Goal: Communication & Community: Connect with others

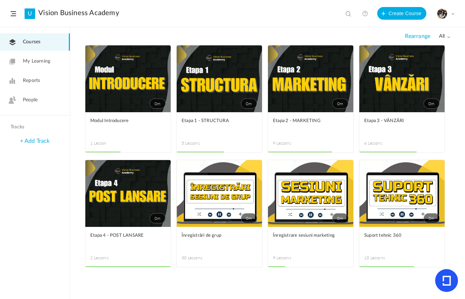
click at [39, 101] on link "People" at bounding box center [35, 99] width 70 height 17
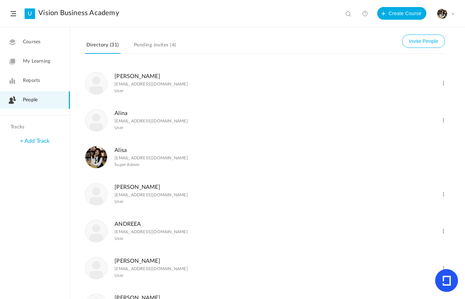
click at [162, 45] on link "Pending invites (4)" at bounding box center [154, 46] width 45 height 13
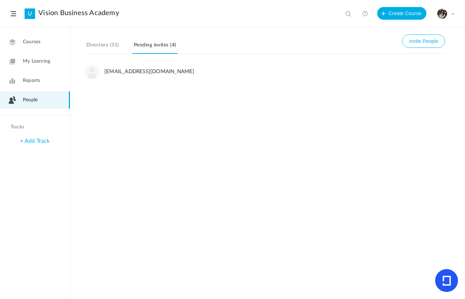
click at [427, 42] on button "Invite People" at bounding box center [423, 40] width 43 height 13
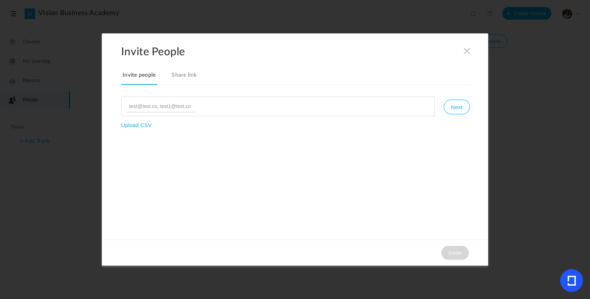
click at [195, 72] on link "Share link" at bounding box center [184, 77] width 28 height 15
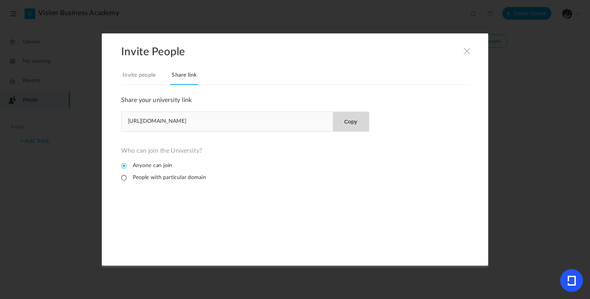
click at [352, 122] on button "Copy" at bounding box center [351, 121] width 36 height 19
click at [349, 121] on button "Copy" at bounding box center [351, 121] width 36 height 19
click at [465, 48] on section "Invite People Invite people Share link Share your university link [URL][DOMAIN_…" at bounding box center [295, 149] width 590 height 299
click at [463, 56] on h2 "Invite People" at bounding box center [304, 51] width 367 height 13
click at [465, 52] on span at bounding box center [467, 51] width 8 height 8
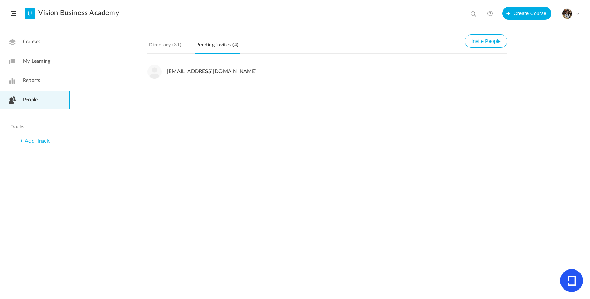
click at [48, 49] on link "Courses" at bounding box center [35, 41] width 70 height 17
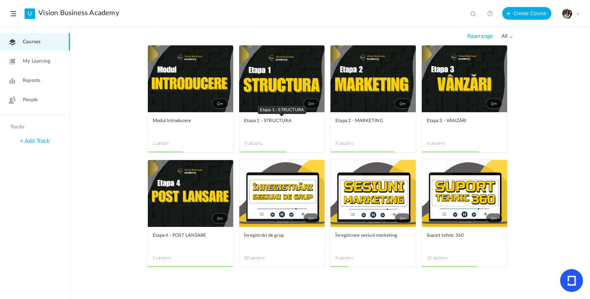
click at [294, 118] on span "Etapa 1 - STRUCTURA" at bounding box center [276, 121] width 65 height 8
